Goal: Transaction & Acquisition: Purchase product/service

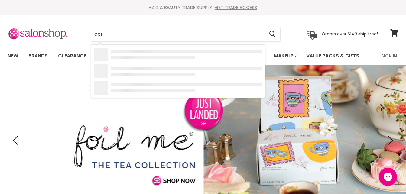
type input "cpr"
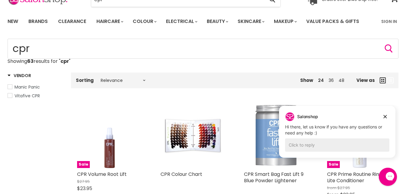
scroll to position [2, 0]
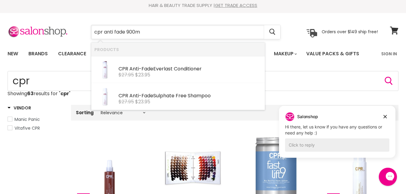
type input "cpr anti fade 900ml"
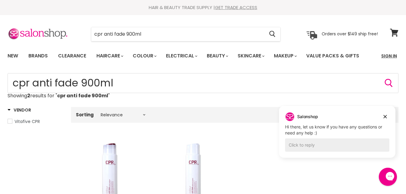
click at [386, 57] on link "Sign In" at bounding box center [389, 56] width 23 height 13
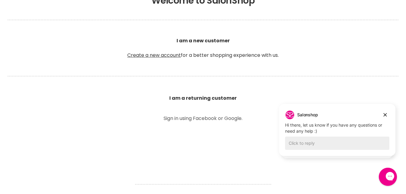
scroll to position [155, 0]
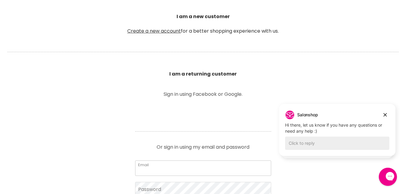
click at [213, 170] on input "Email" at bounding box center [203, 168] width 136 height 15
click at [186, 170] on input "Email" at bounding box center [203, 168] width 136 height 15
type input "foreverhairbyfe@gmail.com"
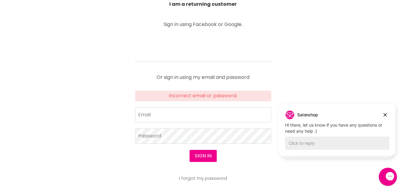
scroll to position [235, 0]
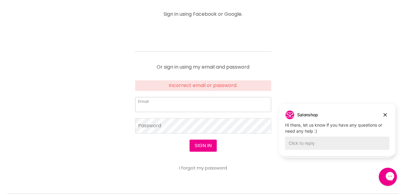
click at [185, 104] on input "Email" at bounding box center [203, 104] width 136 height 15
click at [174, 107] on input "Email" at bounding box center [203, 104] width 136 height 15
type input "foreverhairbyfe@gmail.com"
click at [190, 140] on button "Sign in" at bounding box center [203, 146] width 27 height 12
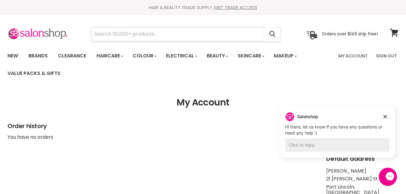
click at [170, 32] on input "Search" at bounding box center [177, 34] width 173 height 14
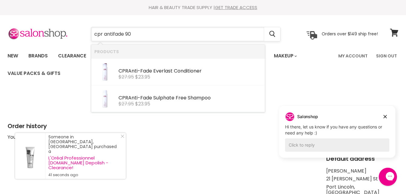
type input "cpr antifade 900"
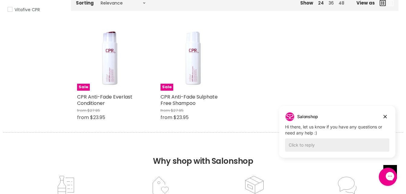
scroll to position [132, 0]
